Goal: Use online tool/utility

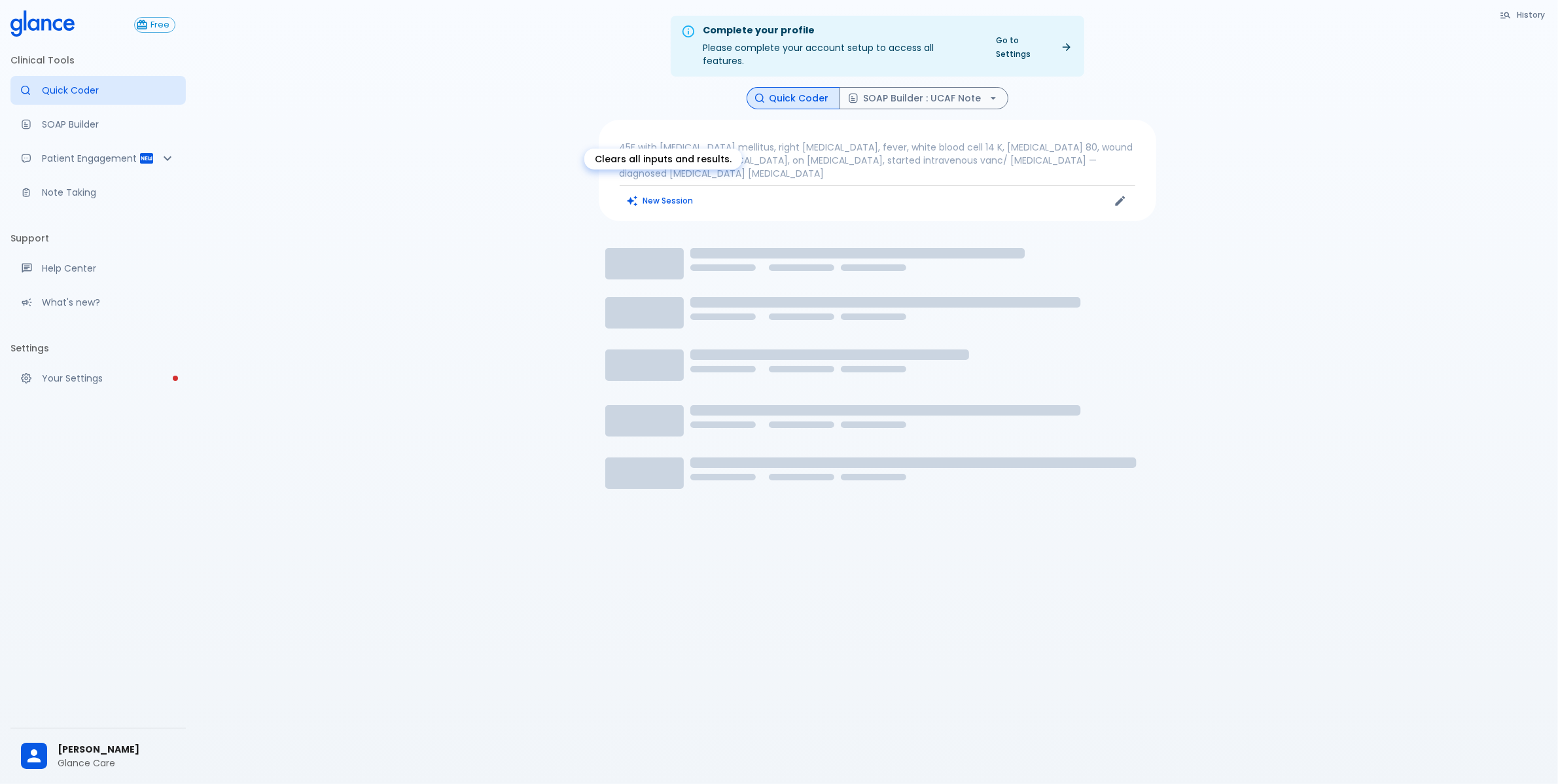
click at [651, 191] on button "New Session" at bounding box center [661, 200] width 82 height 19
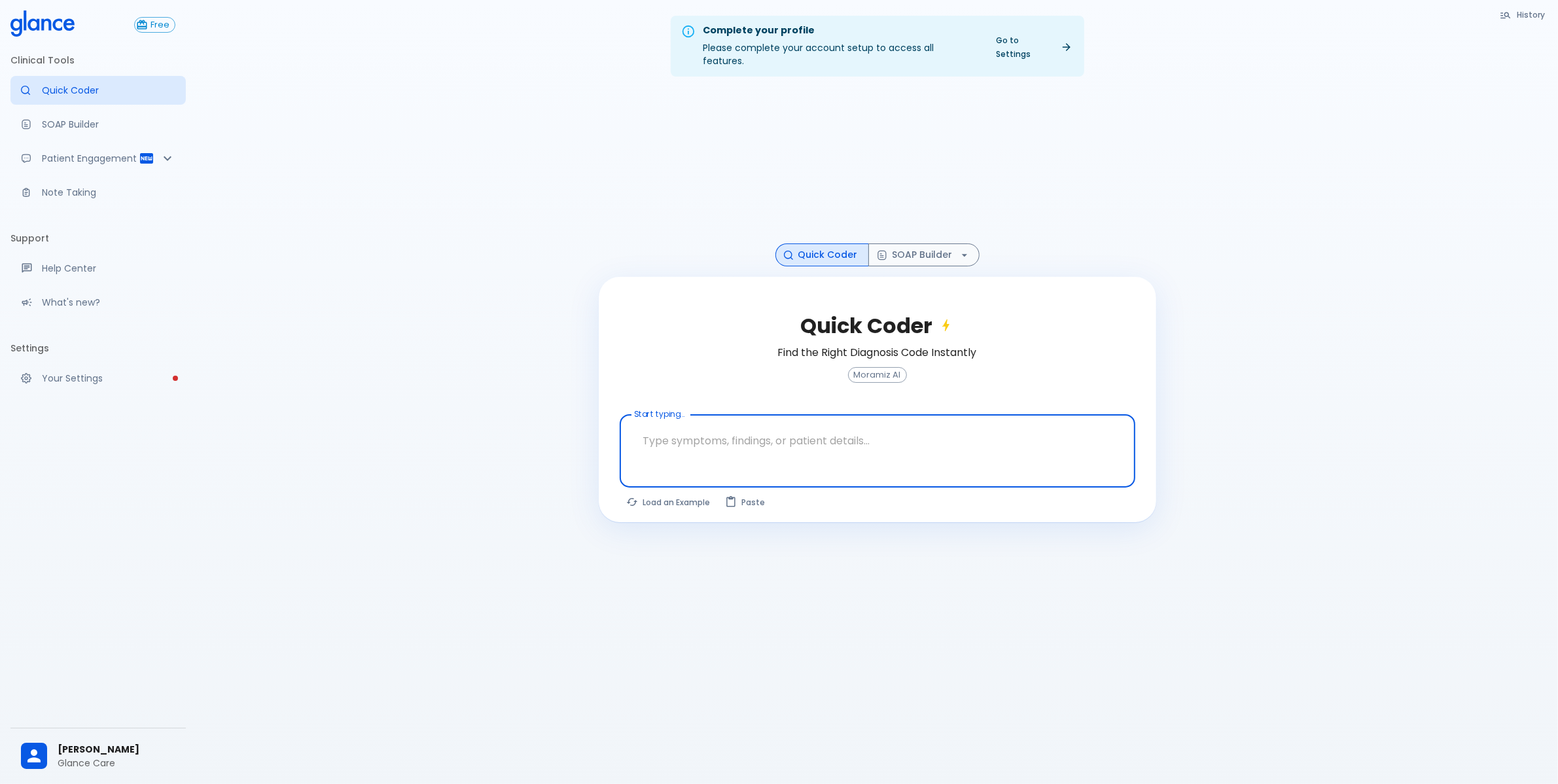
click at [720, 430] on textarea at bounding box center [877, 441] width 497 height 41
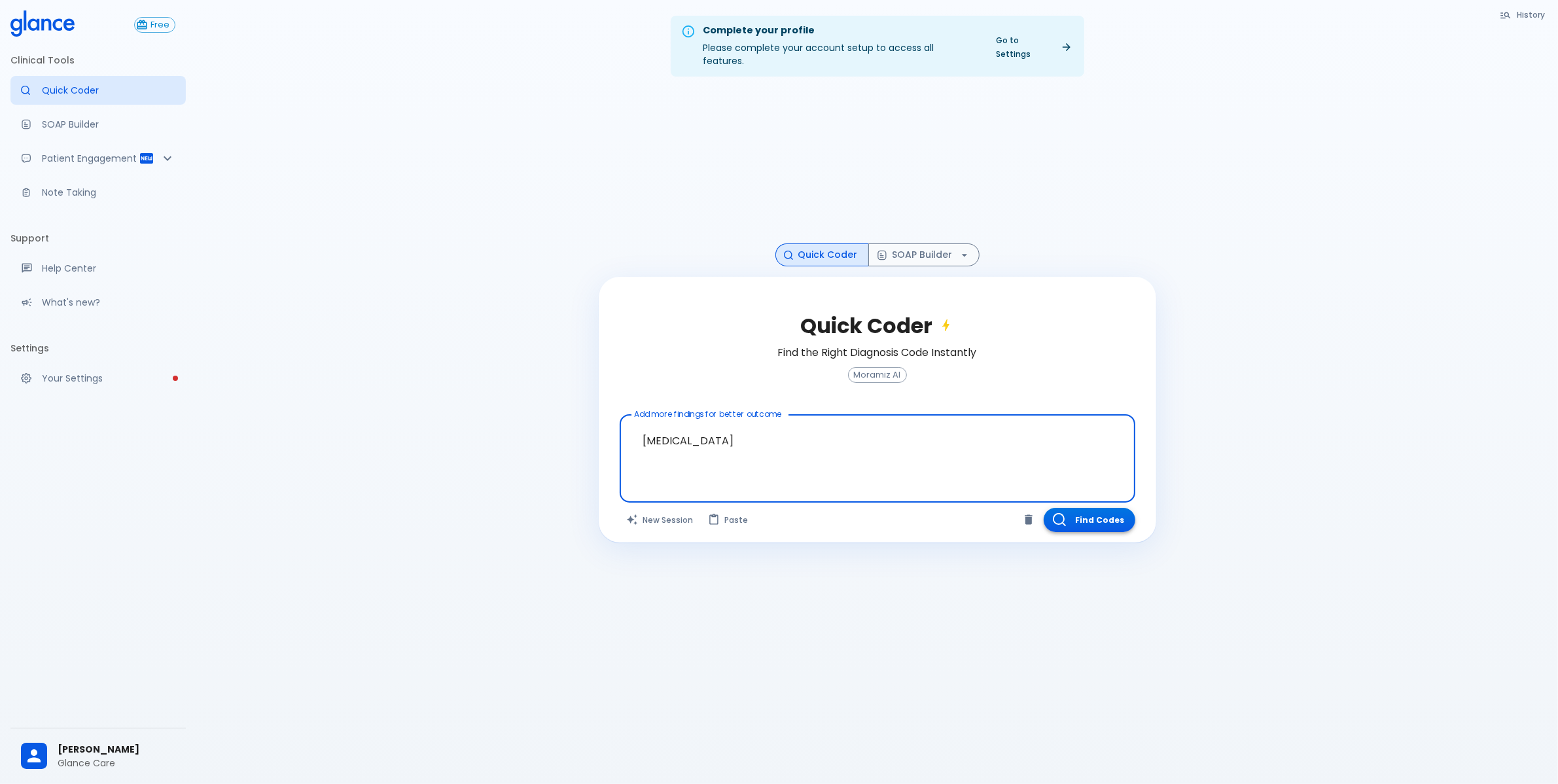
type textarea "[MEDICAL_DATA]"
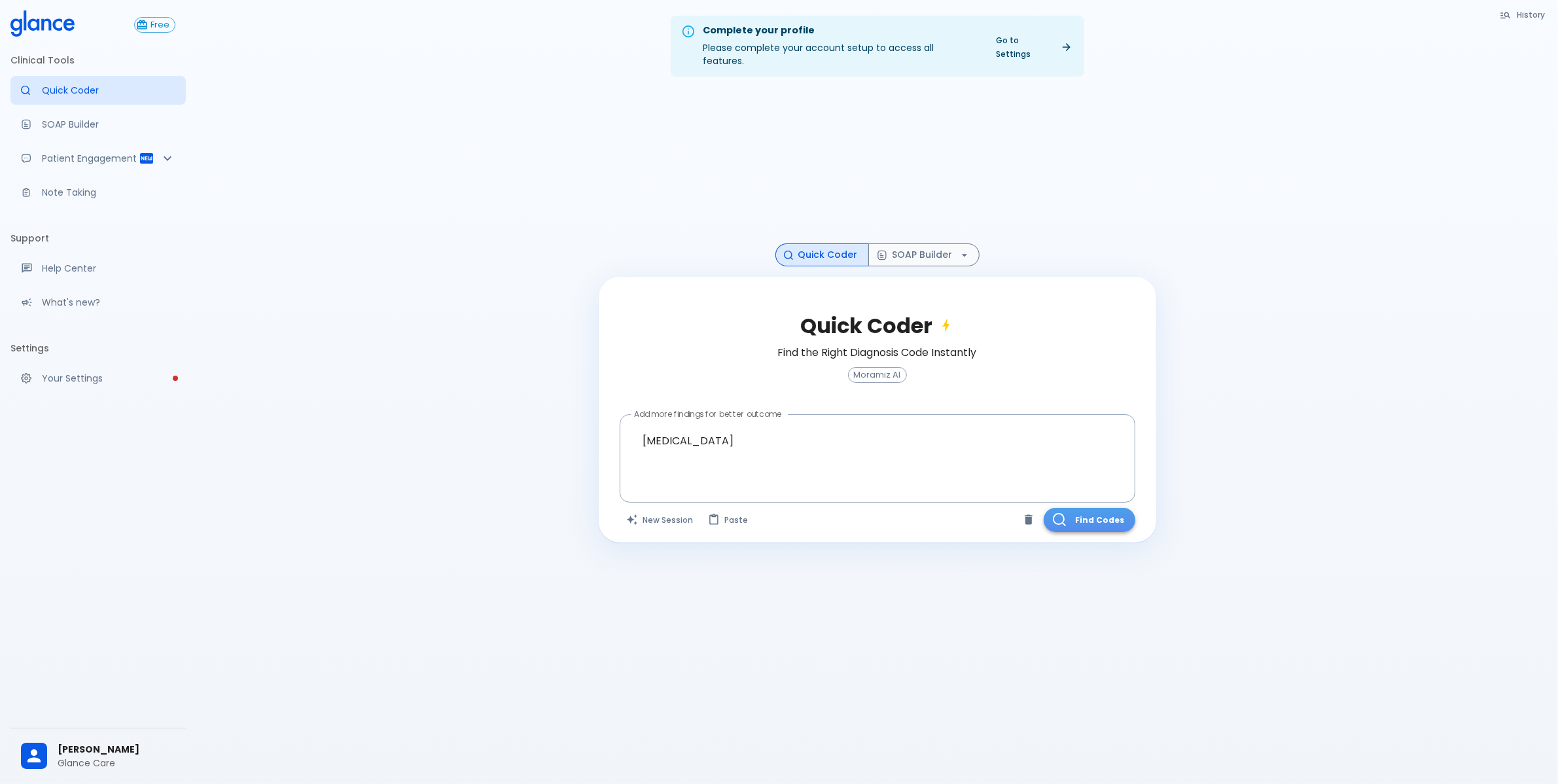
click at [1096, 508] on button "Find Codes" at bounding box center [1088, 520] width 91 height 24
